Goal: Information Seeking & Learning: Learn about a topic

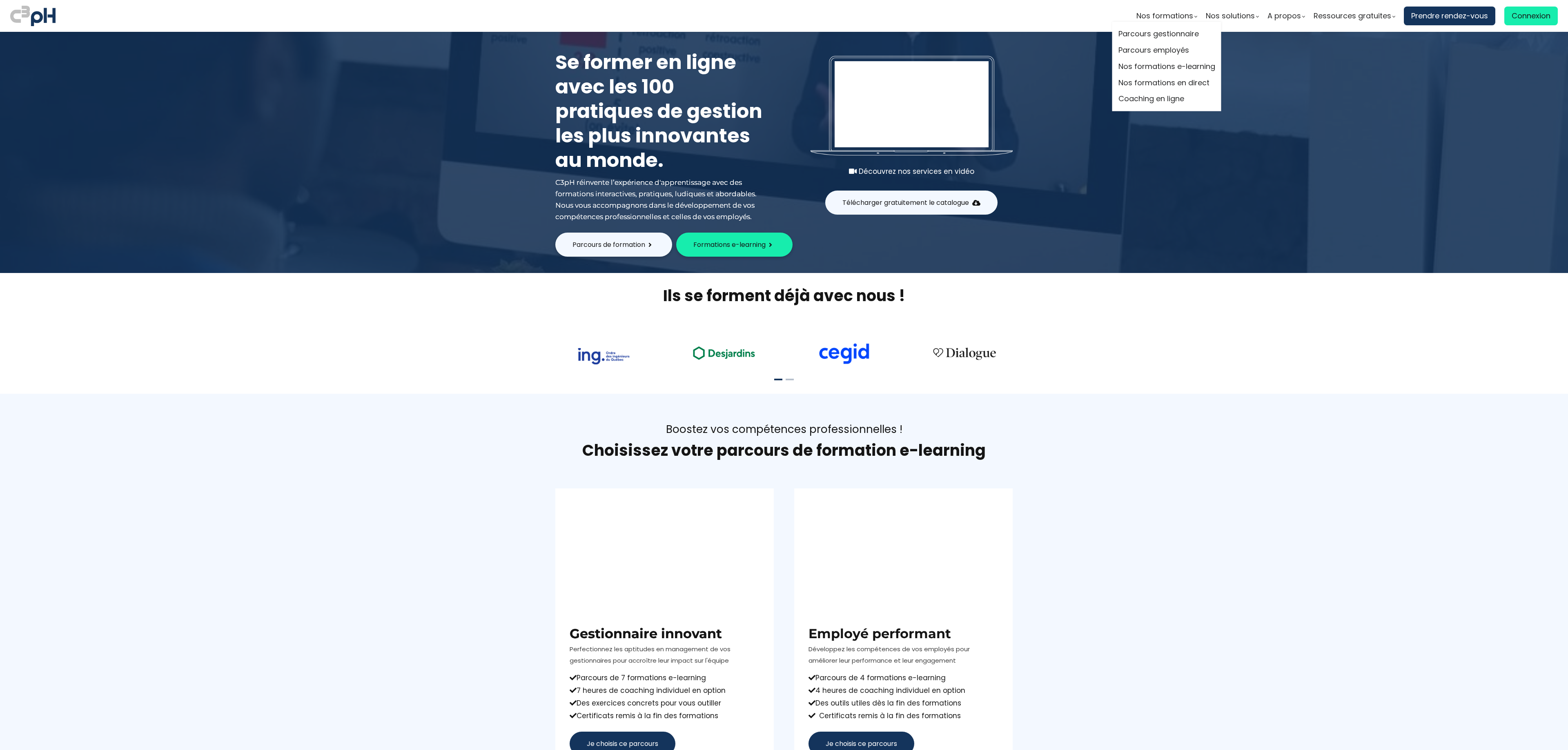
click at [1154, 27] on li "Parcours gestionnaire" at bounding box center [1167, 34] width 97 height 16
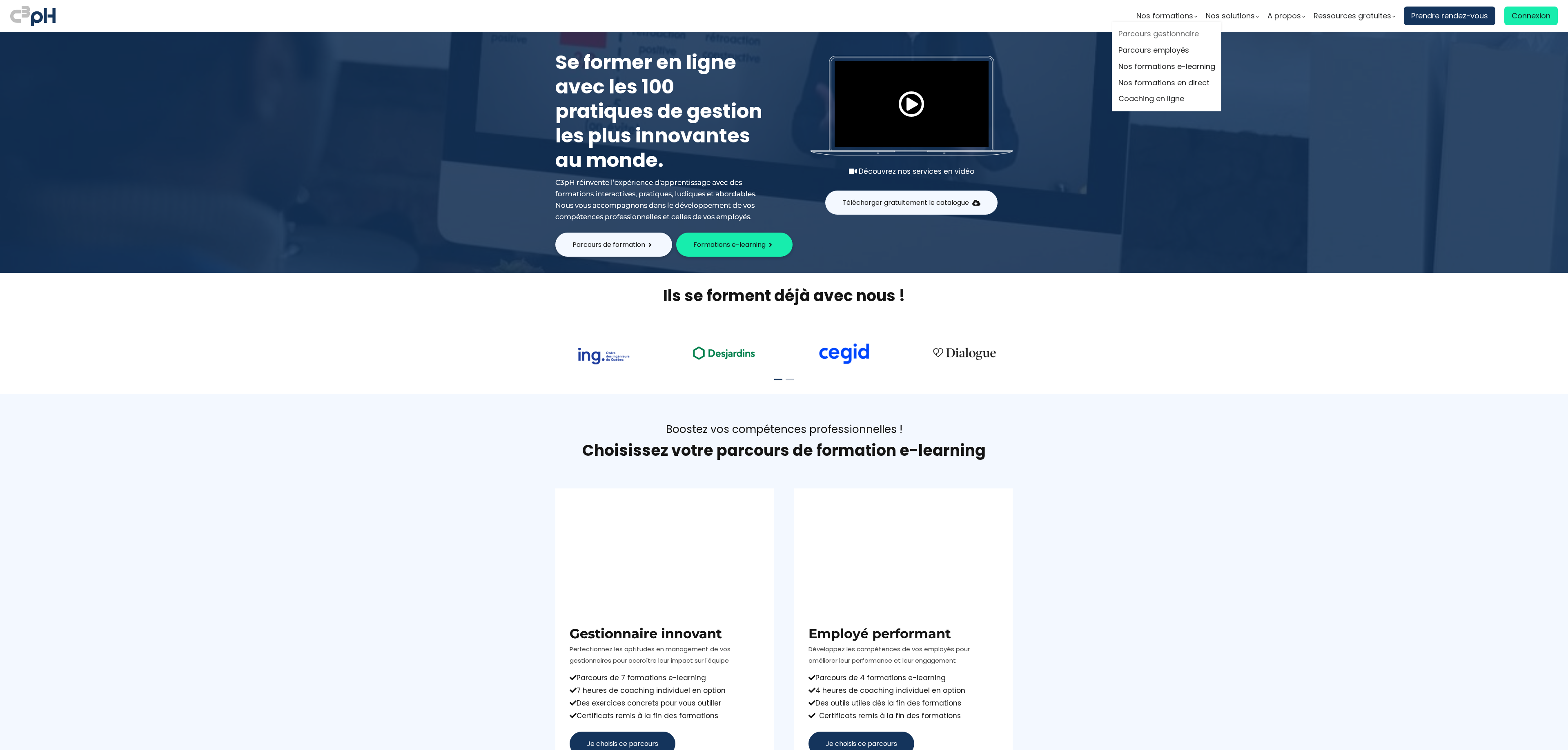
click at [1154, 29] on link "Parcours gestionnaire" at bounding box center [1167, 34] width 97 height 12
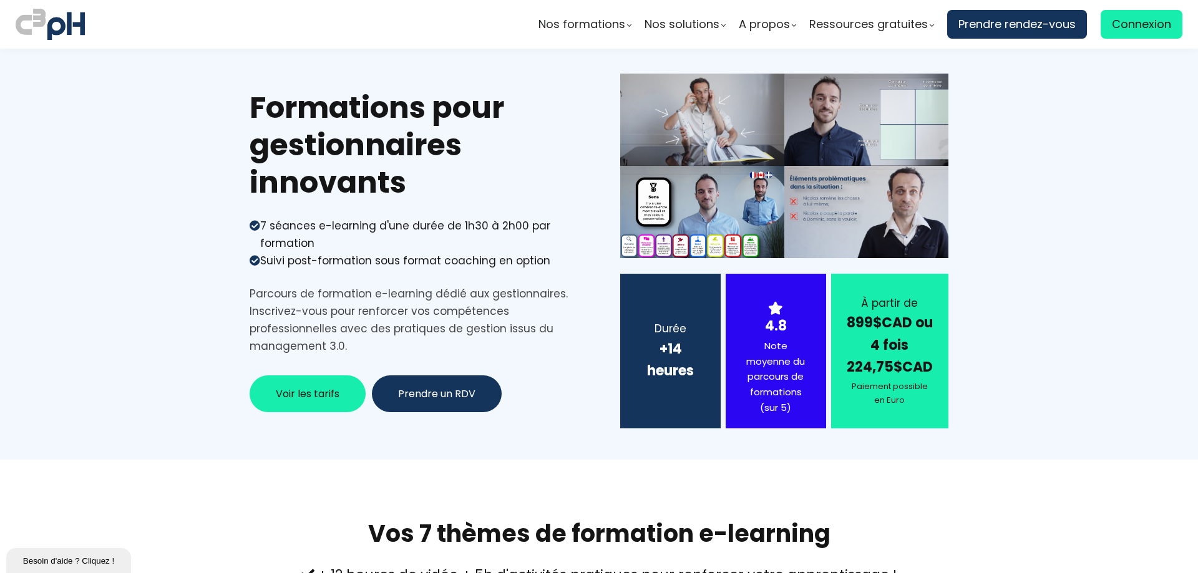
drag, startPoint x: 1472, startPoint y: 1, endPoint x: 625, endPoint y: 164, distance: 862.6
click at [521, 137] on h1 "Formations pour gestionnaires innovants" at bounding box center [414, 145] width 328 height 112
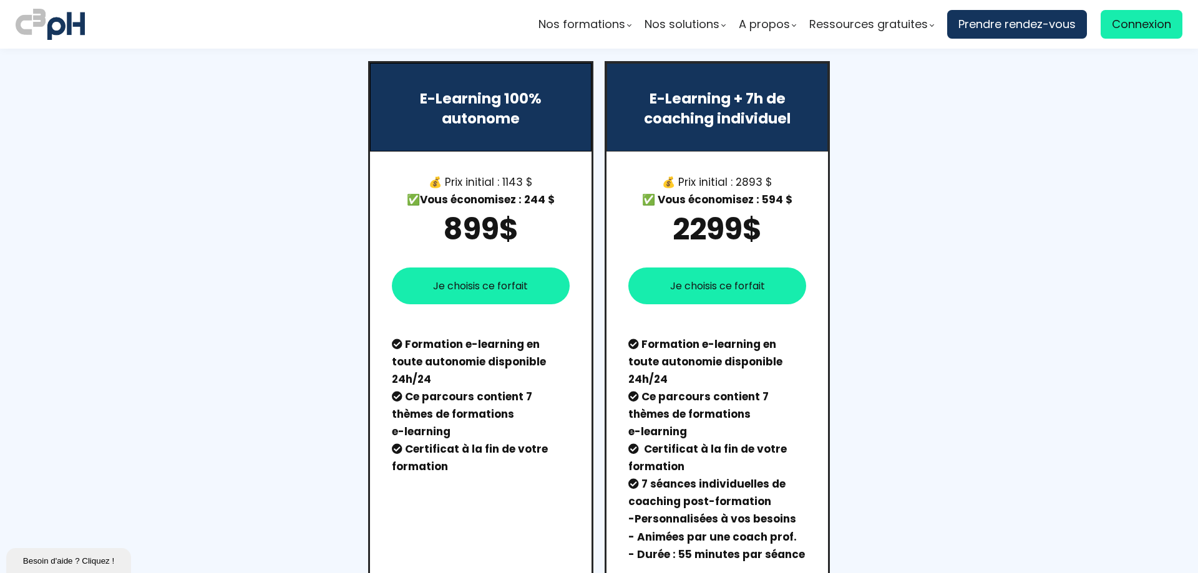
scroll to position [1248, 0]
